Goal: Information Seeking & Learning: Learn about a topic

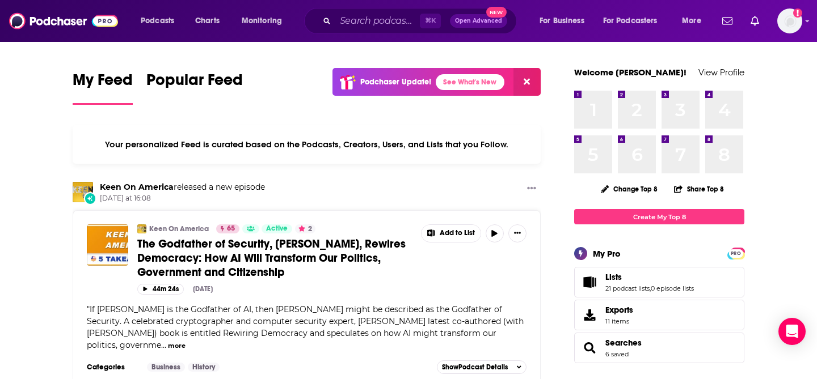
click at [377, 5] on div "Podcasts Charts Monitoring ⌘ K Open Advanced New For Business For Podcasters Mo…" at bounding box center [408, 21] width 817 height 42
click at [376, 13] on input "Search podcasts, credits, & more..." at bounding box center [377, 21] width 85 height 18
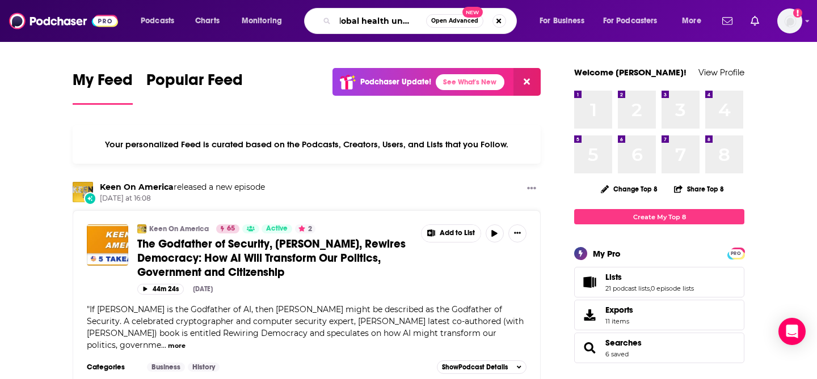
scroll to position [0, 20]
type input "global health uncensored"
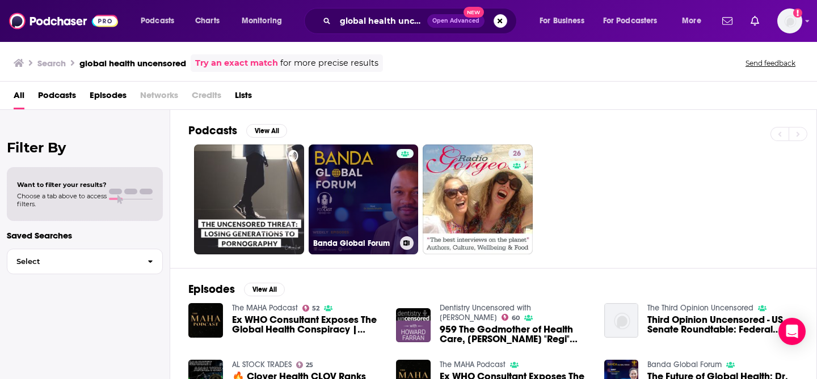
click at [352, 170] on link "Banda Global Forum" at bounding box center [364, 200] width 110 height 110
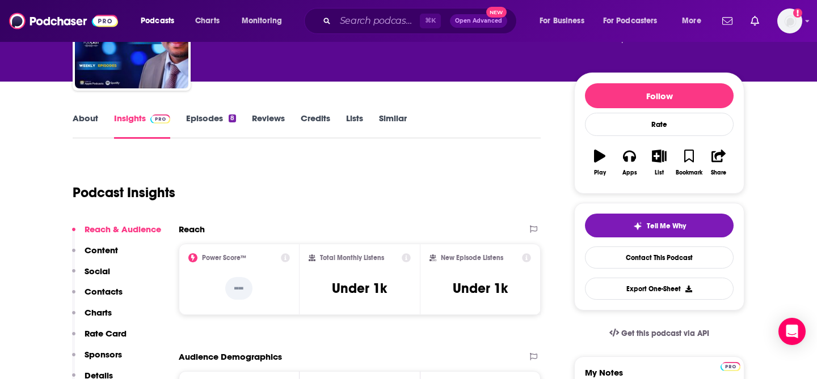
scroll to position [104, 0]
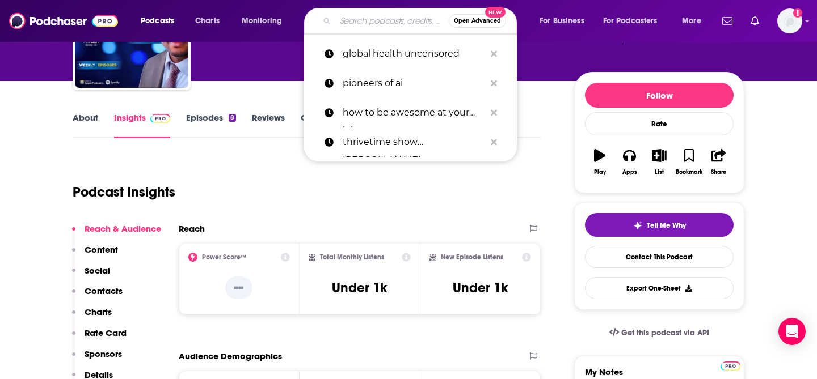
click at [360, 15] on input "Search podcasts, credits, & more..." at bounding box center [391, 21] width 113 height 18
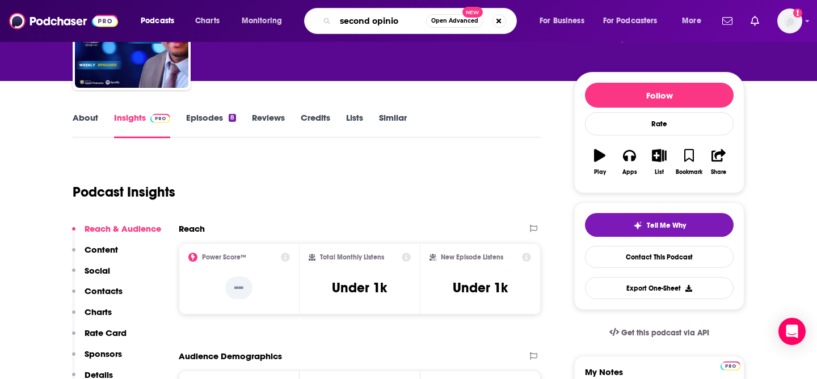
type input "second opinion"
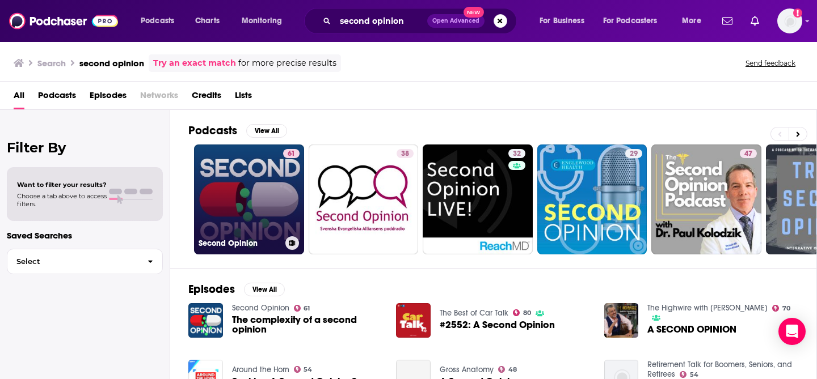
click at [218, 205] on link "61 Second Opinion" at bounding box center [249, 200] width 110 height 110
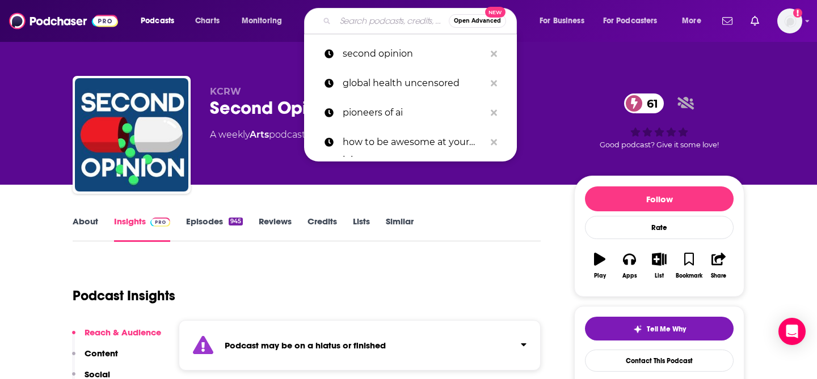
click at [359, 15] on input "Search podcasts, credits, & more..." at bounding box center [391, 21] width 113 height 18
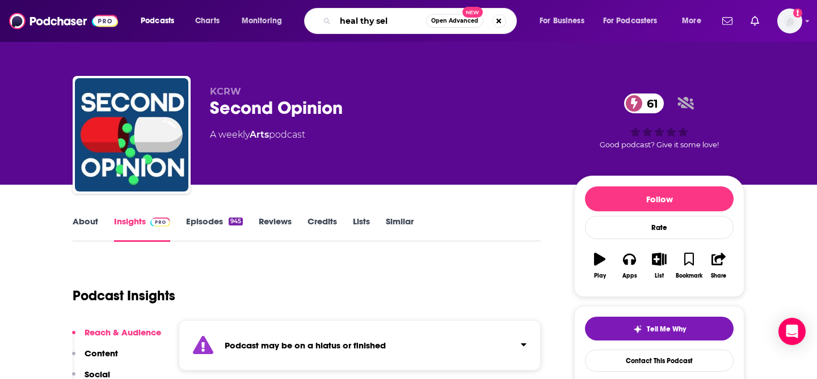
type input "heal thy self"
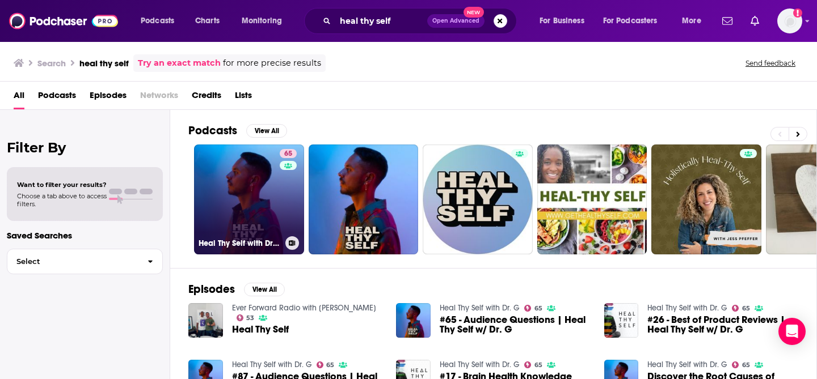
click at [213, 178] on link "65 Heal Thy Self with Dr. G" at bounding box center [249, 200] width 110 height 110
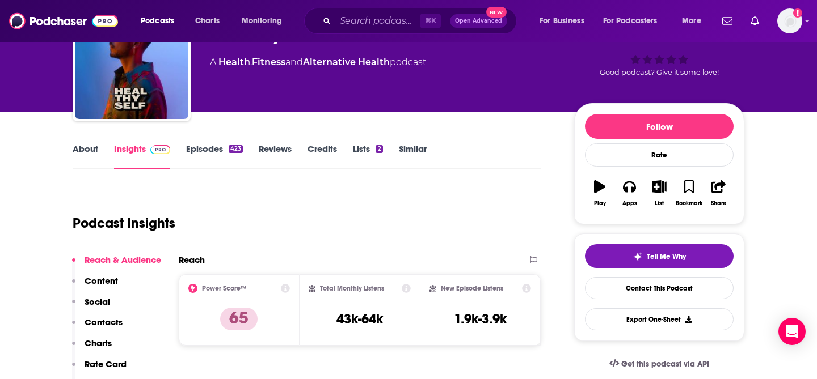
scroll to position [85, 0]
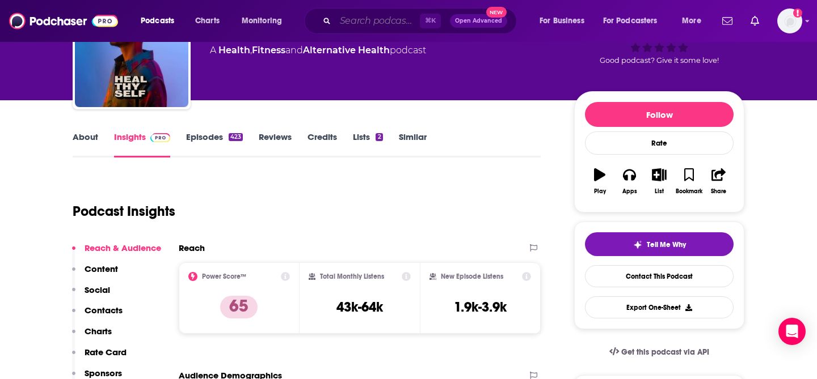
click at [364, 20] on input "Search podcasts, credits, & more..." at bounding box center [377, 21] width 85 height 18
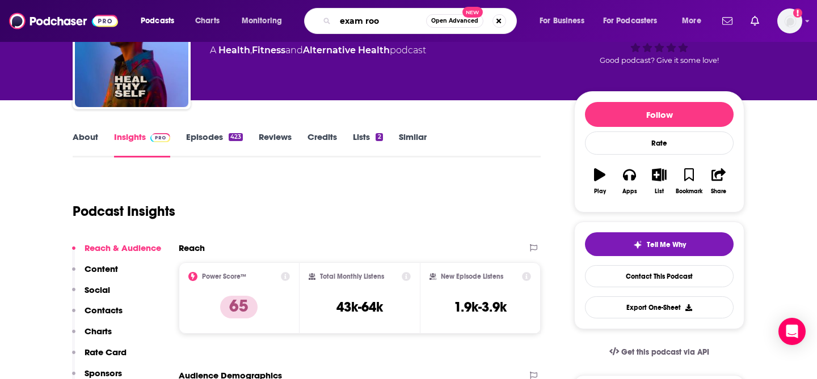
type input "exam room"
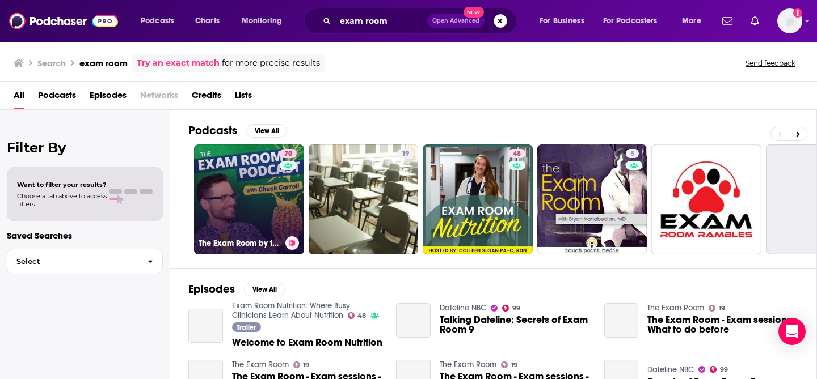
click at [243, 204] on link "70 The Exam Room by the Physicians Committee" at bounding box center [249, 200] width 110 height 110
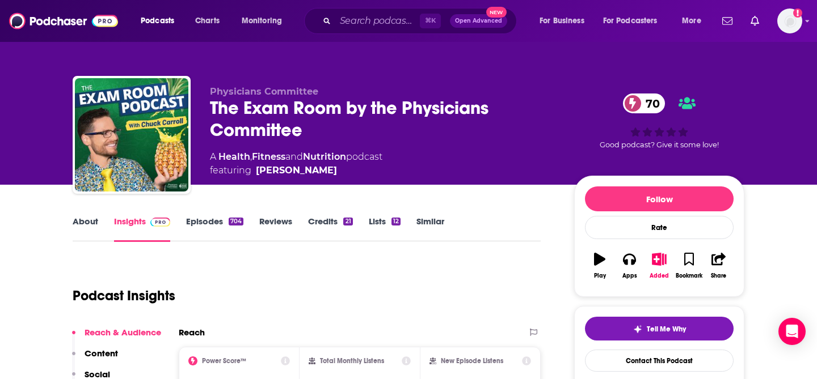
scroll to position [124, 0]
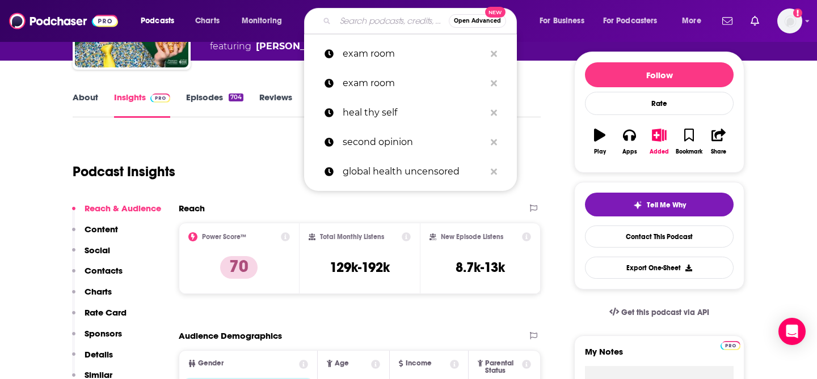
click at [362, 16] on input "Search podcasts, credits, & more..." at bounding box center [391, 21] width 113 height 18
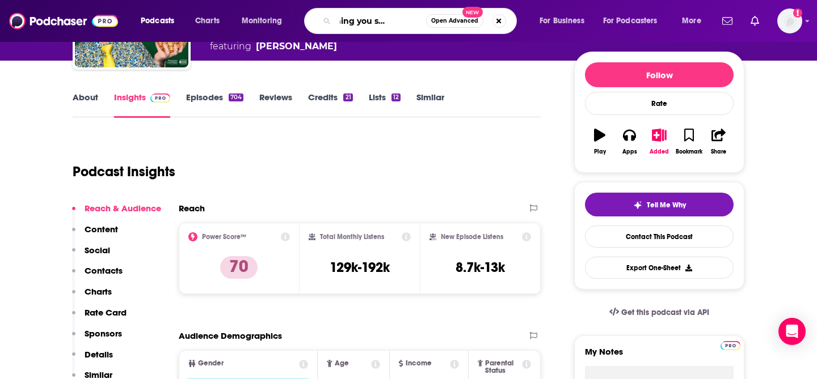
type input "something you should know"
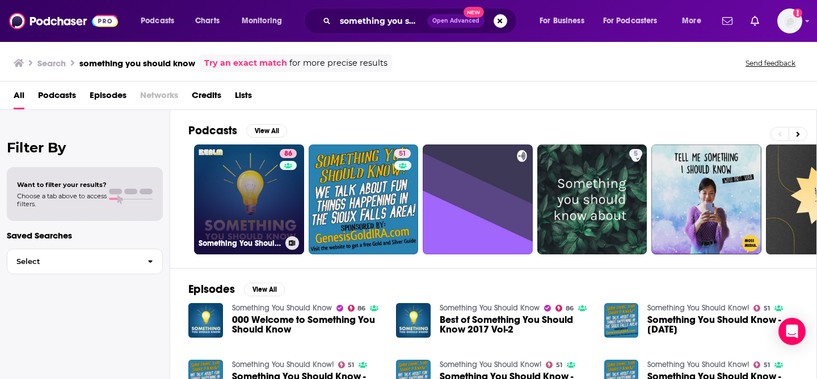
click at [214, 165] on link "86 Something You Should Know" at bounding box center [249, 200] width 110 height 110
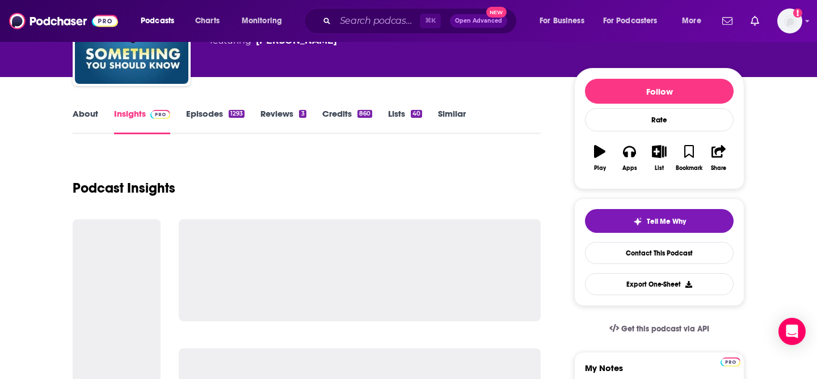
scroll to position [110, 0]
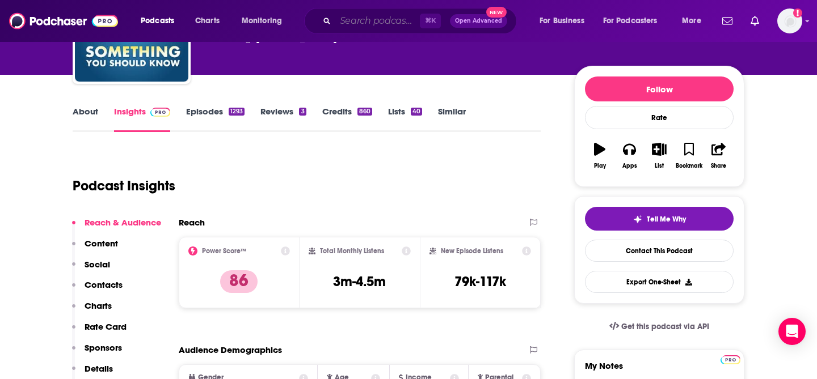
click at [370, 19] on input "Search podcasts, credits, & more..." at bounding box center [377, 21] width 85 height 18
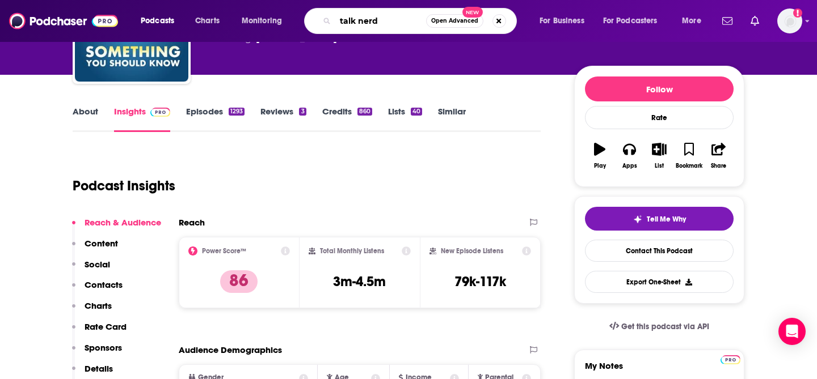
type input "talk nerdy"
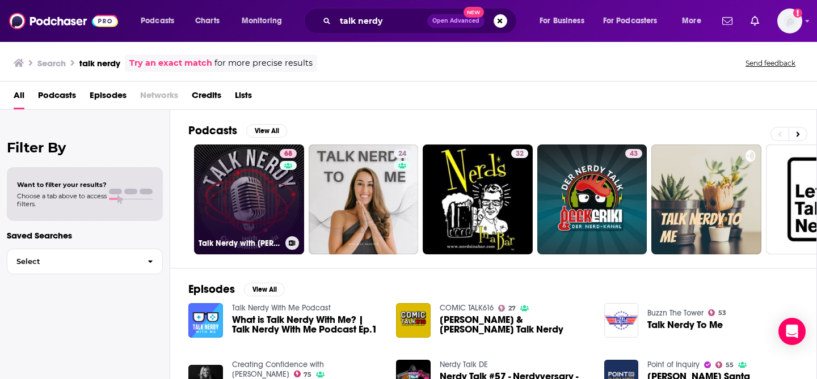
click at [232, 201] on link "68 Talk Nerdy with [PERSON_NAME] [PERSON_NAME]" at bounding box center [249, 200] width 110 height 110
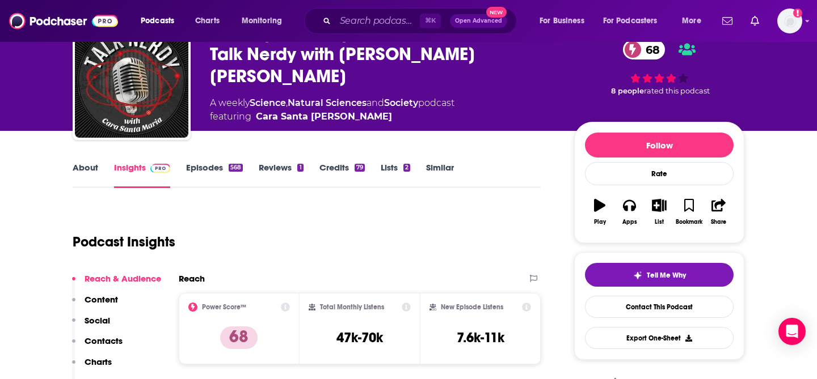
scroll to position [56, 0]
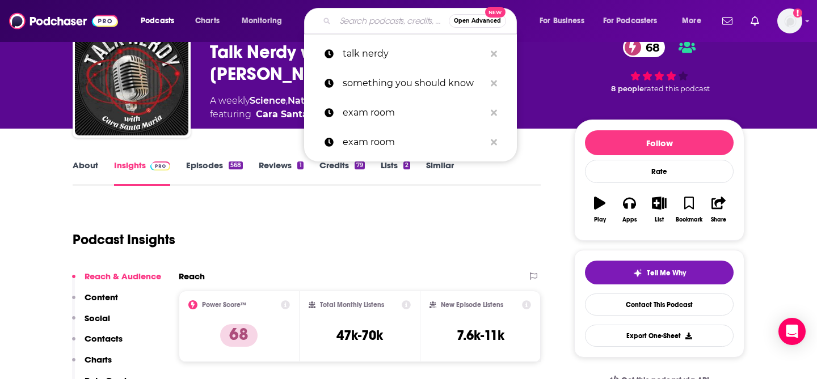
click at [367, 22] on input "Search podcasts, credits, & more..." at bounding box center [391, 21] width 113 height 18
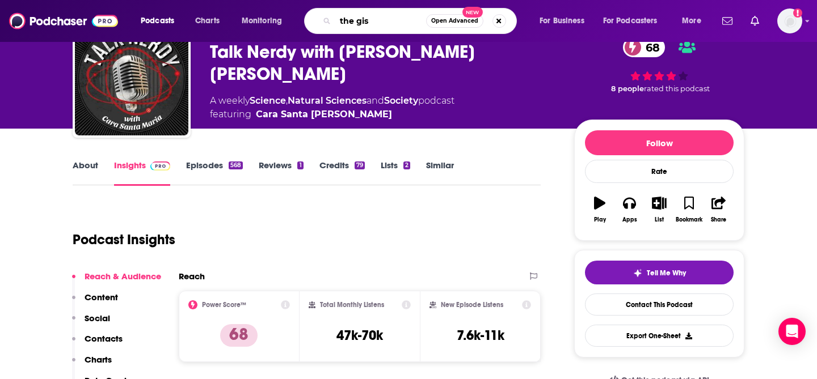
type input "the gist"
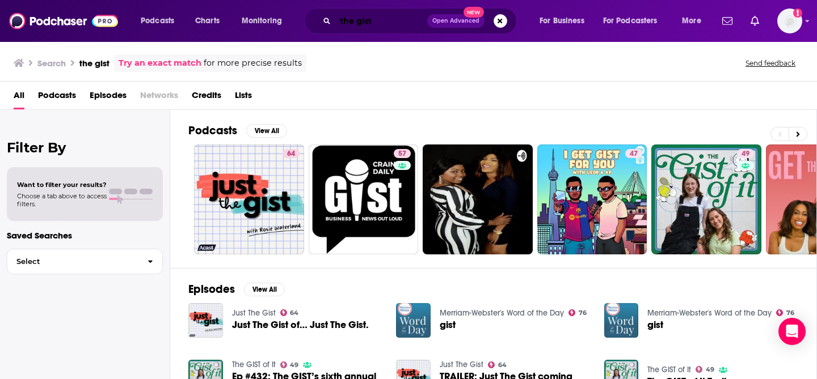
click at [389, 28] on input "the gist" at bounding box center [381, 21] width 92 height 18
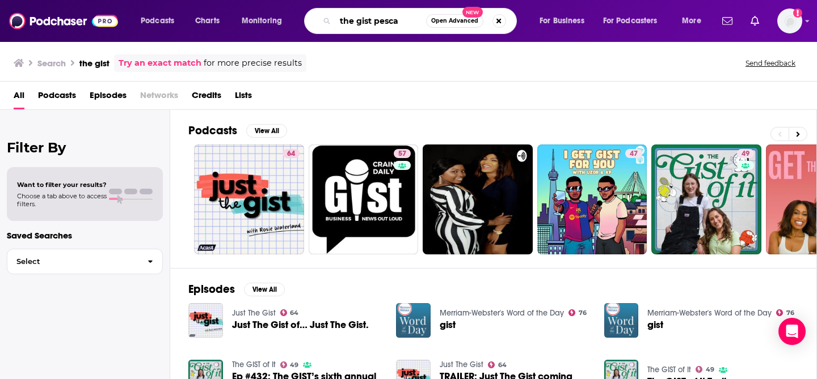
type input "the gist pesca"
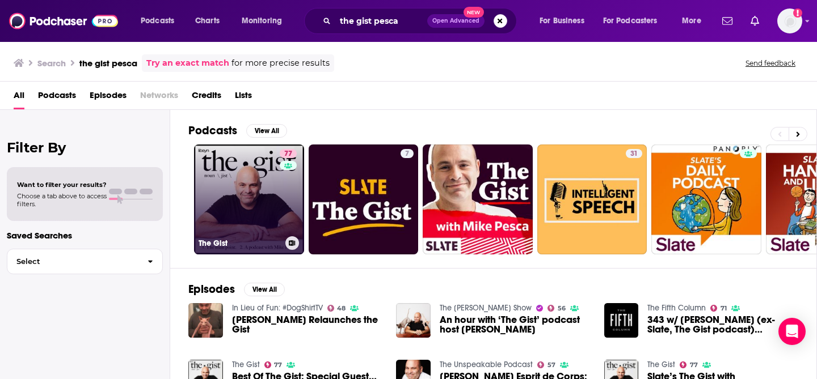
click at [237, 156] on link "77 The Gist" at bounding box center [249, 200] width 110 height 110
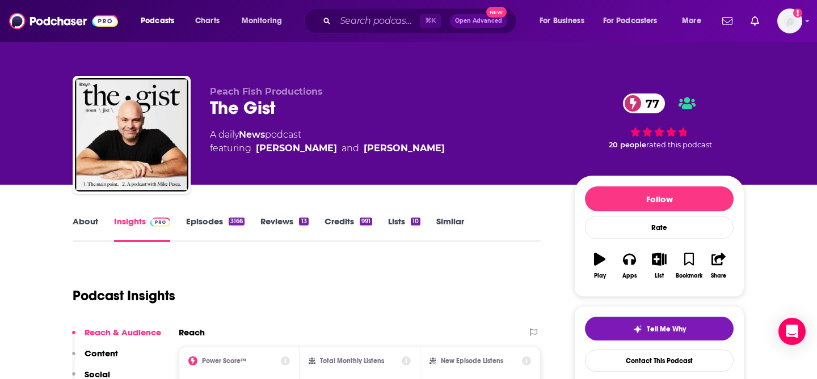
scroll to position [136, 0]
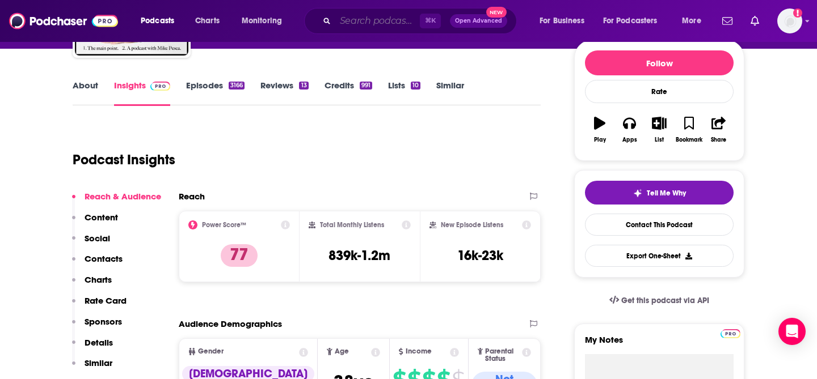
click at [369, 19] on input "Search podcasts, credits, & more..." at bounding box center [377, 21] width 85 height 18
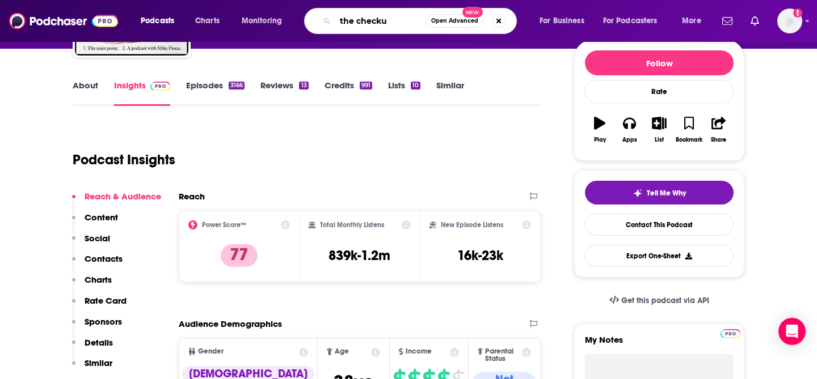
type input "the checkup"
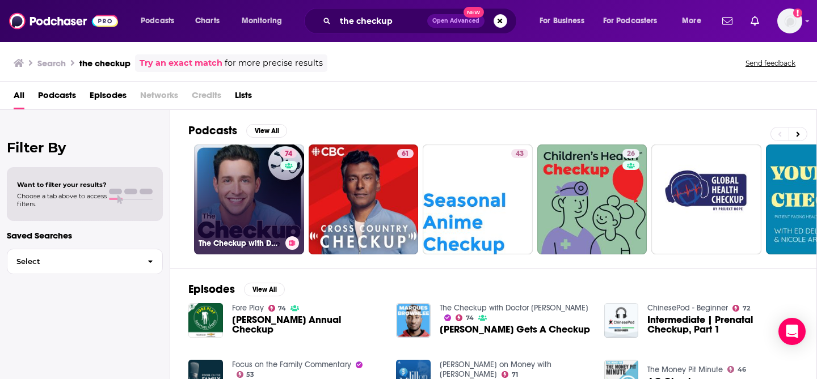
click at [202, 192] on link "74 The Checkup with Doctor [PERSON_NAME]" at bounding box center [249, 200] width 110 height 110
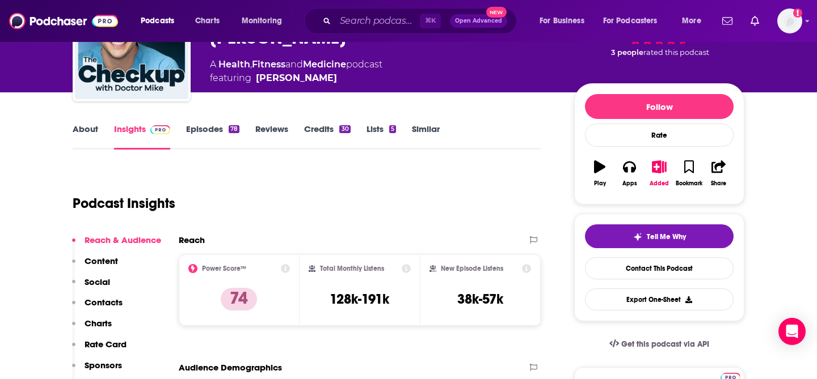
scroll to position [93, 0]
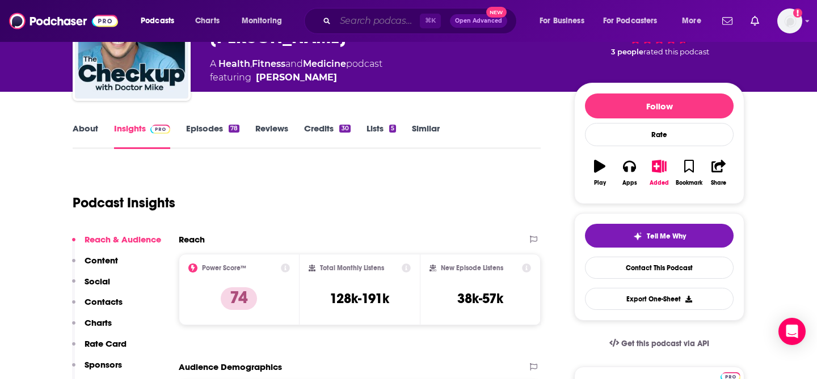
click at [363, 19] on input "Search podcasts, credits, & more..." at bounding box center [377, 21] width 85 height 18
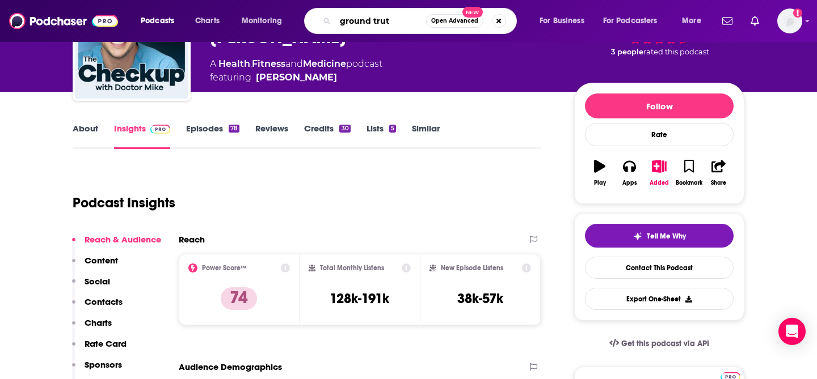
type input "ground truth"
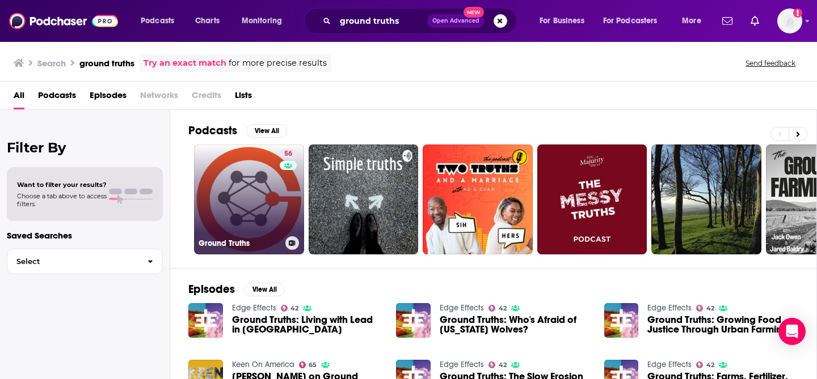
click at [213, 194] on link "56 Ground Truths" at bounding box center [249, 200] width 110 height 110
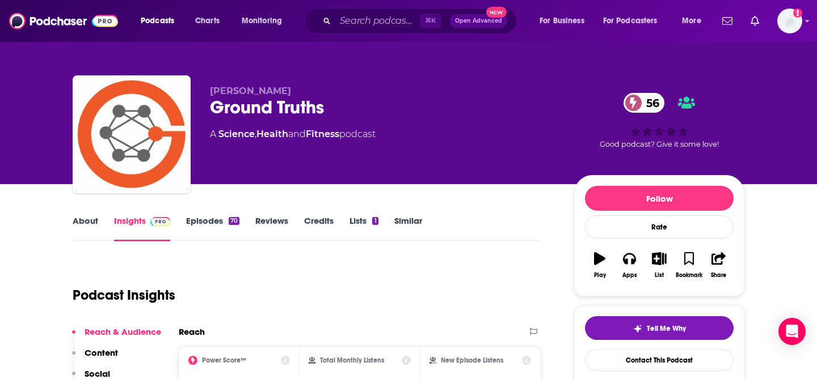
scroll to position [83, 0]
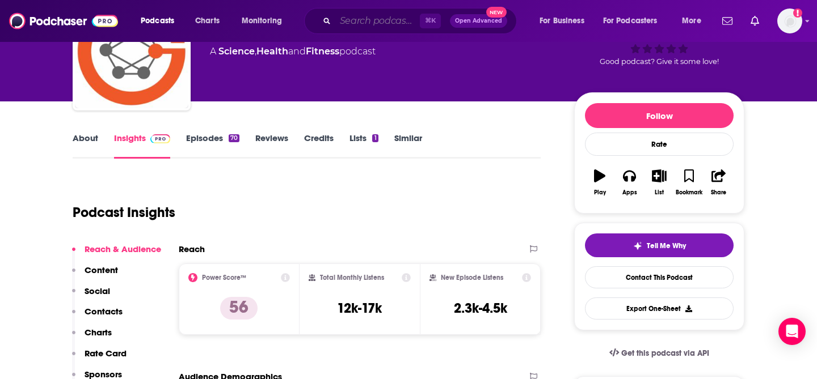
click at [368, 19] on input "Search podcasts, credits, & more..." at bounding box center [377, 21] width 85 height 18
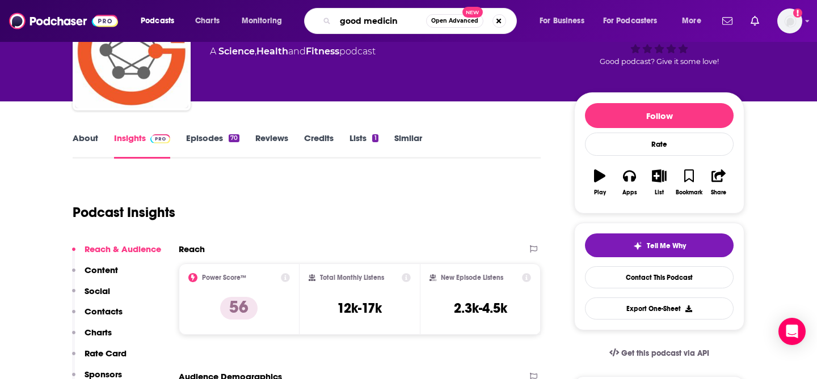
type input "good medicine"
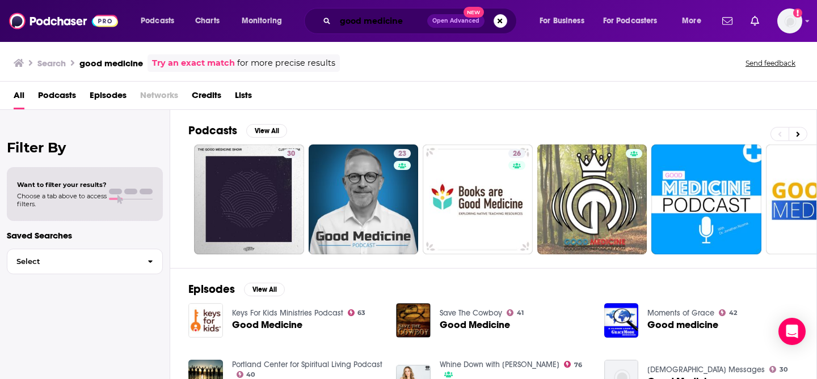
click at [371, 24] on input "good medicine" at bounding box center [381, 21] width 92 height 18
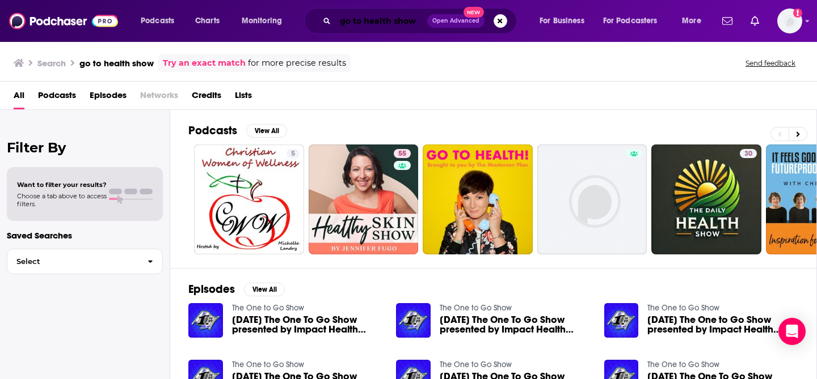
click at [404, 29] on input "go to health show" at bounding box center [381, 21] width 92 height 18
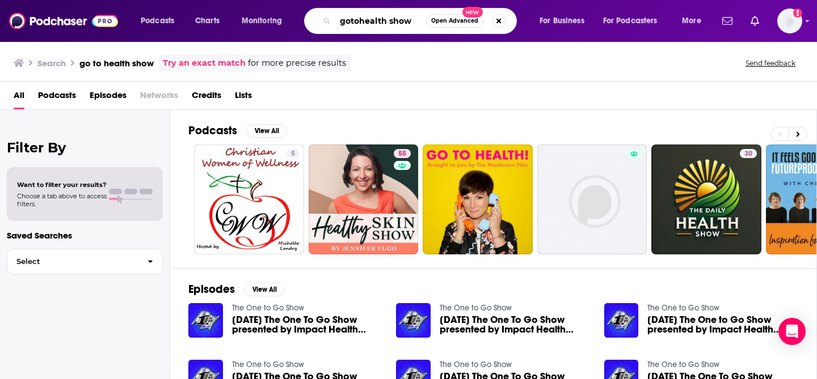
type input "gotohealth show"
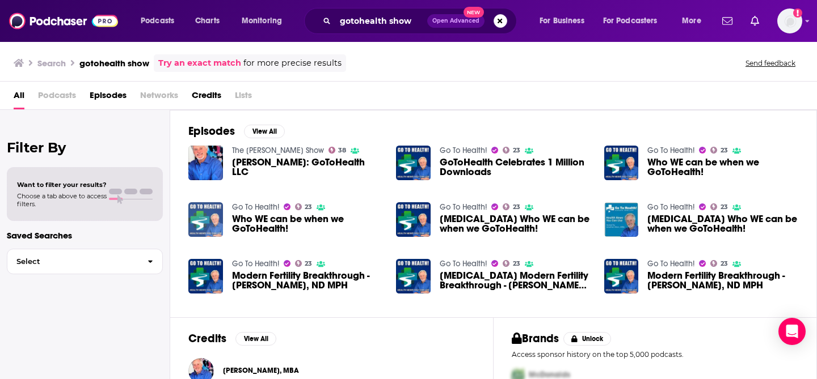
click at [204, 216] on img "Who WE can be when we GoToHealth!" at bounding box center [205, 219] width 35 height 35
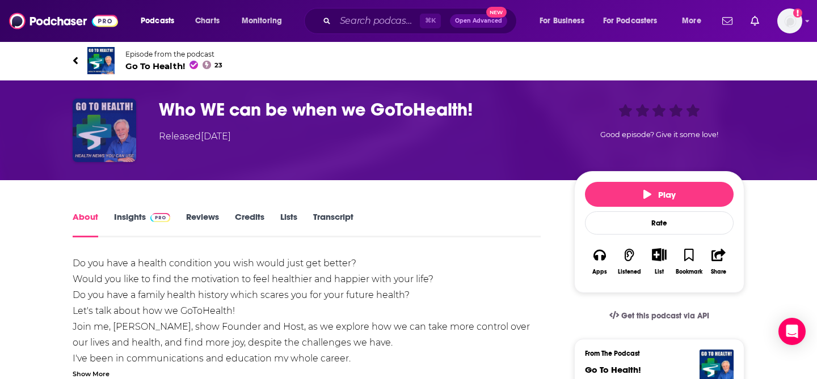
click at [107, 128] on img "Who WE can be when we GoToHealth!" at bounding box center [105, 131] width 64 height 64
click at [104, 52] on img at bounding box center [100, 60] width 27 height 27
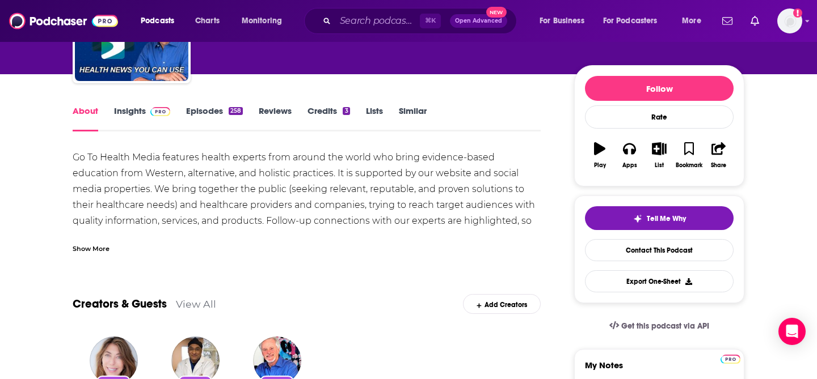
scroll to position [115, 0]
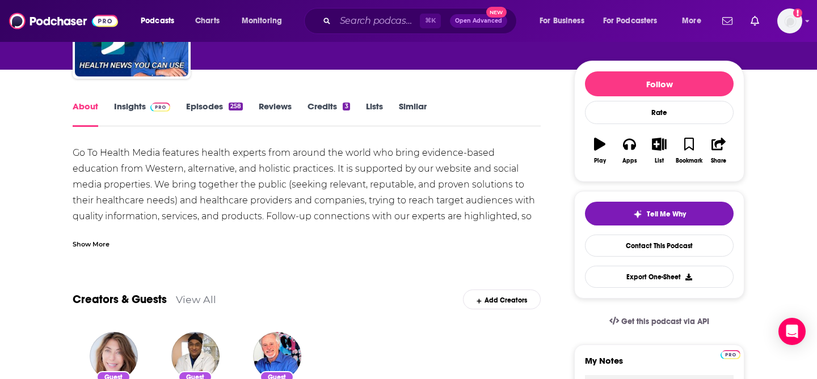
click at [134, 105] on link "Insights" at bounding box center [142, 114] width 56 height 26
